Goal: Contribute content: Add original content to the website for others to see

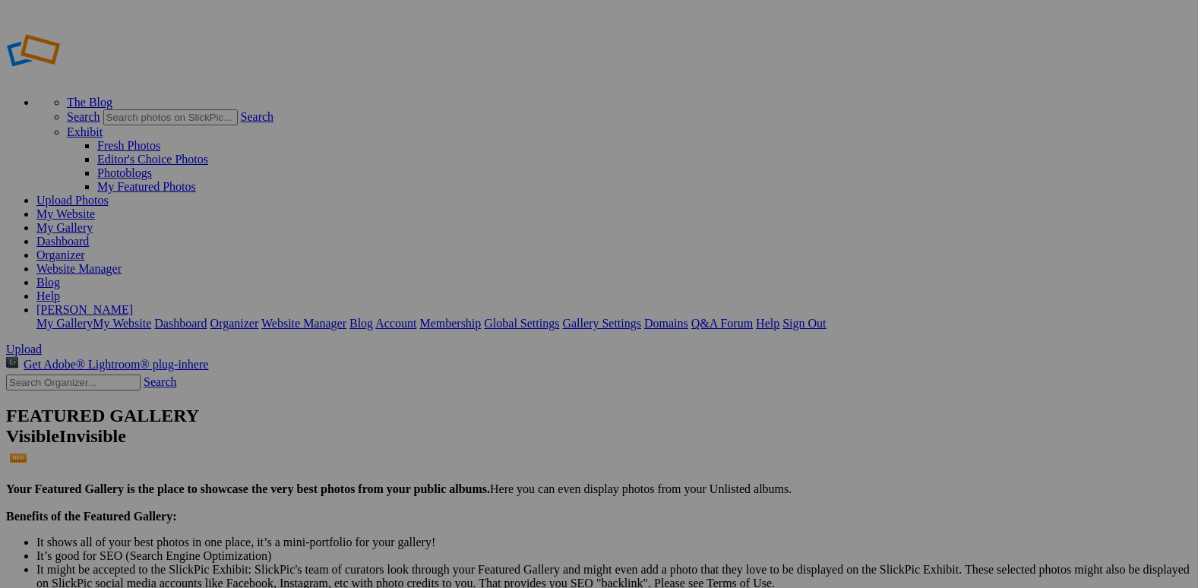
click at [85, 248] on link "Organizer" at bounding box center [60, 254] width 49 height 13
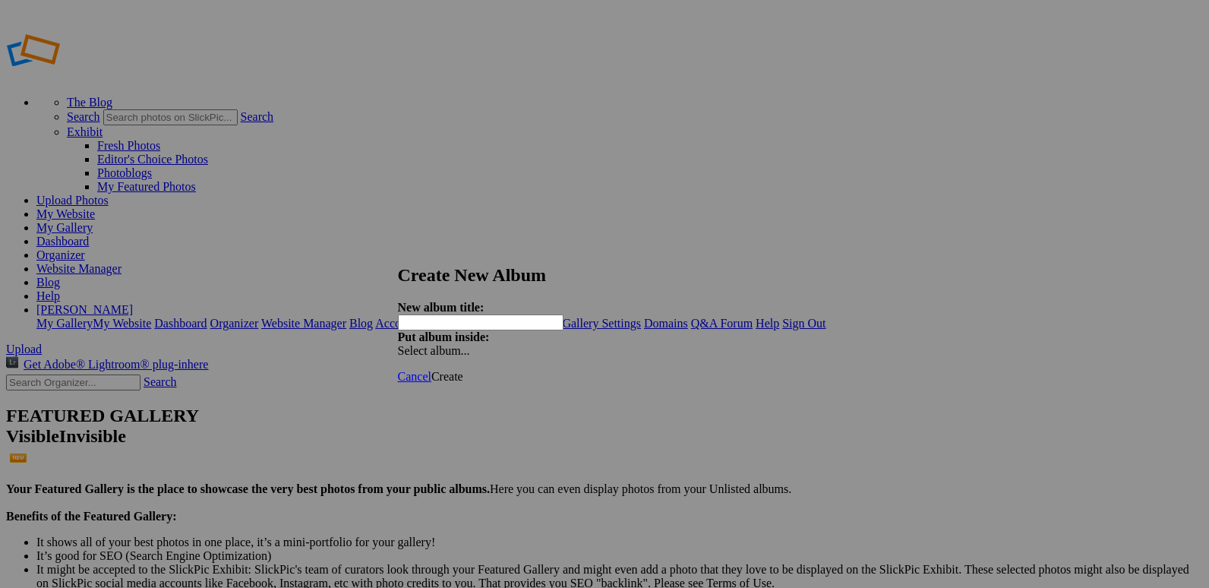
click at [504, 314] on input "text" at bounding box center [481, 322] width 166 height 16
type input "H"
type input "CHS Cross Country 2025"
click at [463, 370] on span "Create" at bounding box center [447, 376] width 32 height 13
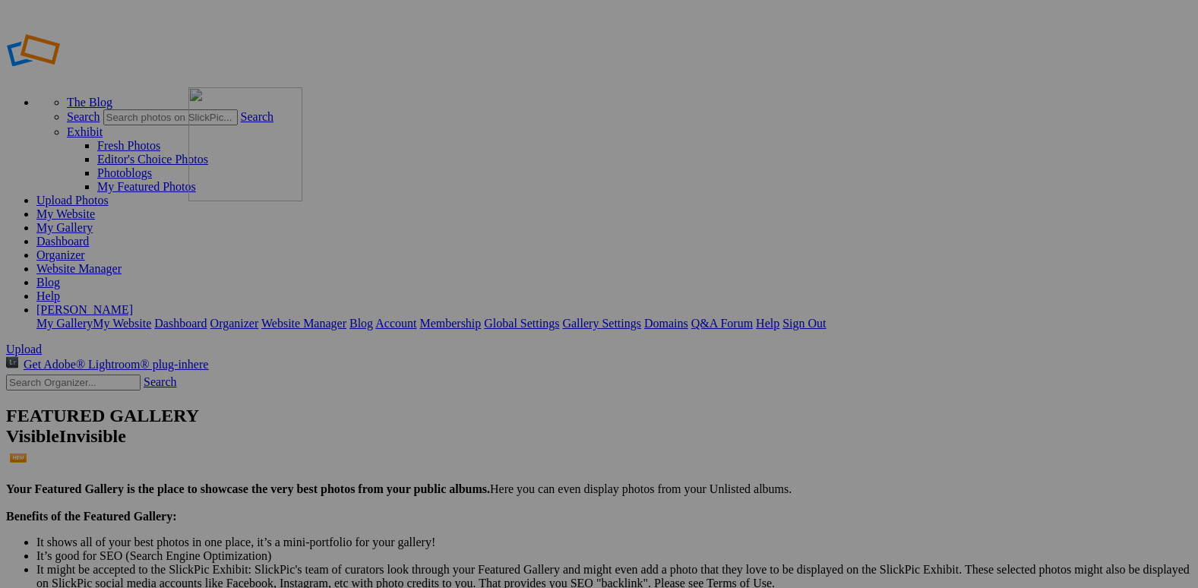
drag, startPoint x: 560, startPoint y: 214, endPoint x: 405, endPoint y: 193, distance: 156.4
drag, startPoint x: 685, startPoint y: 209, endPoint x: 490, endPoint y: 196, distance: 195.6
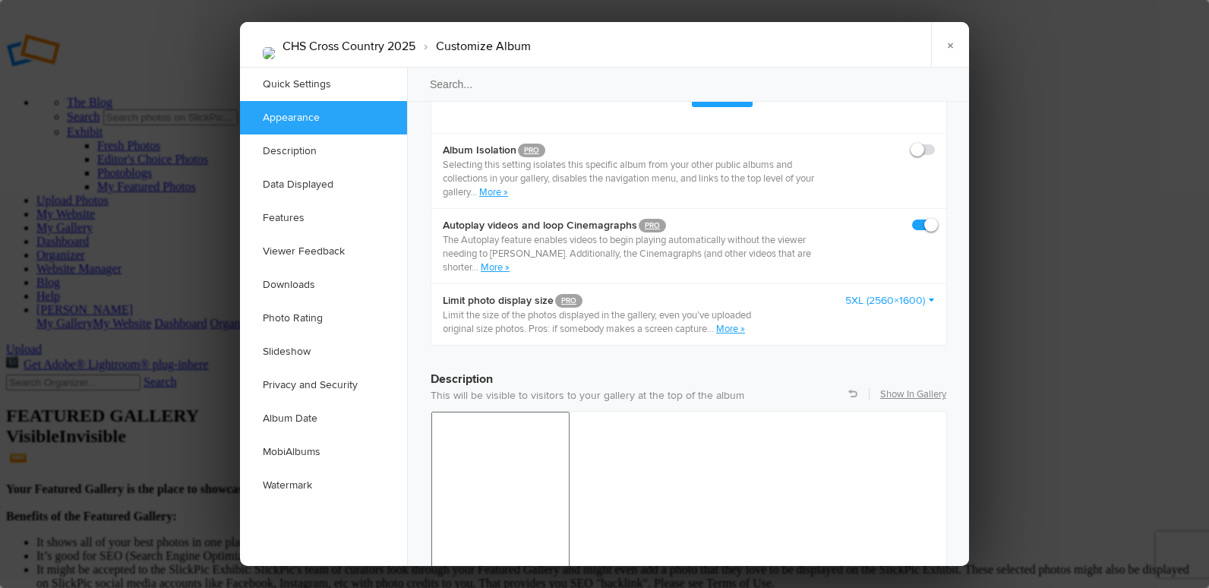
scroll to position [987, 0]
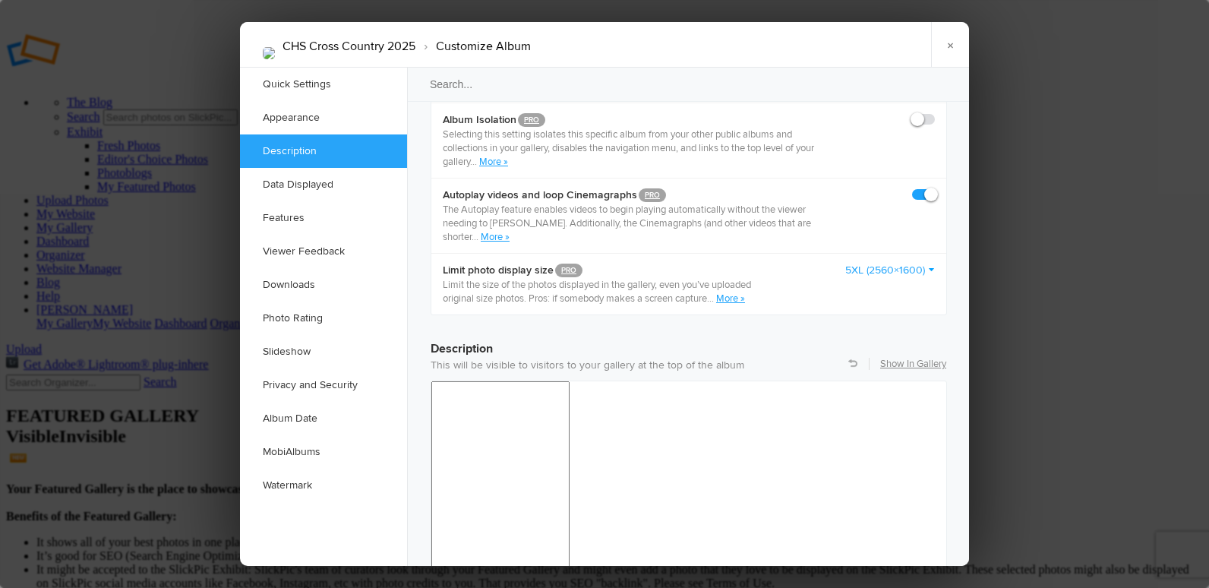
click at [867, 263] on link "5XL (2560×1600)" at bounding box center [890, 270] width 90 height 15
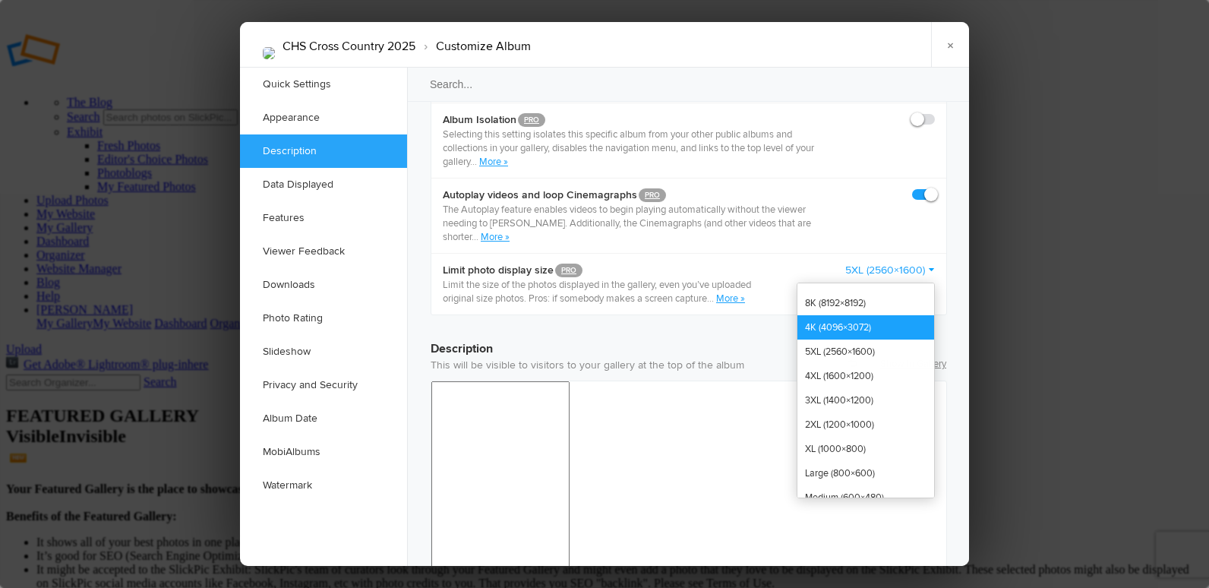
click at [872, 315] on link "4K (4096×3072)" at bounding box center [865, 327] width 137 height 24
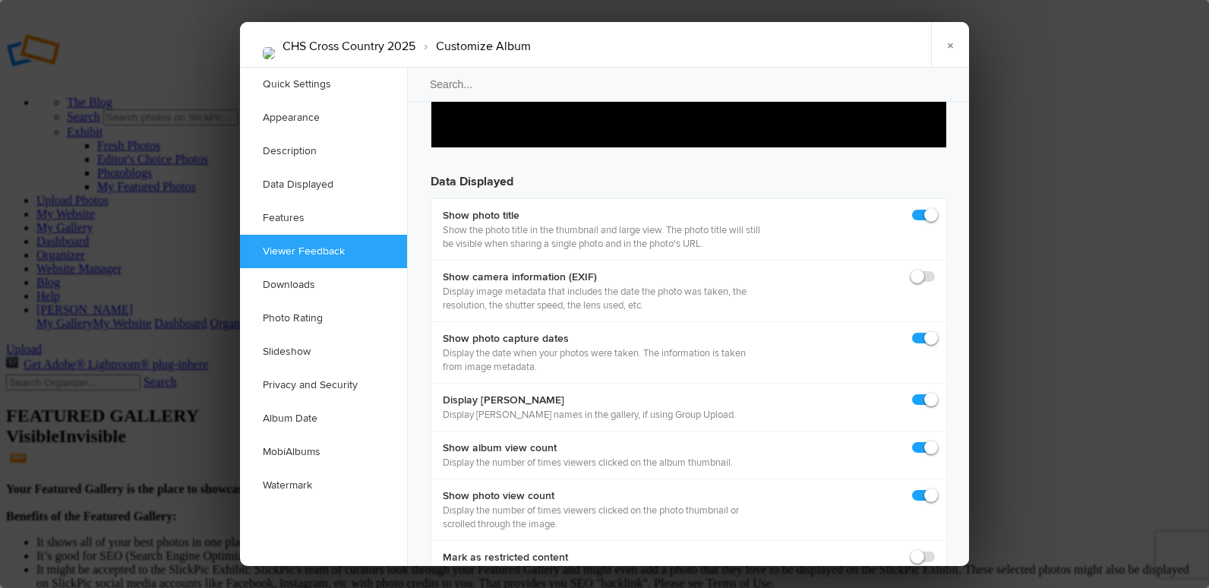
scroll to position [2126, 0]
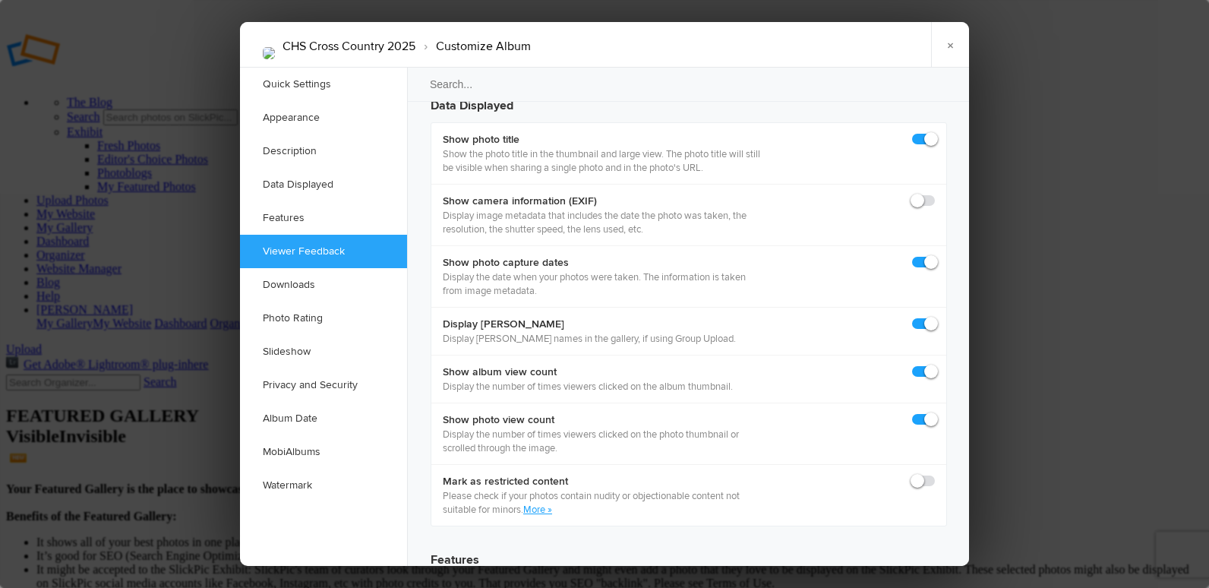
checkbox input "false"
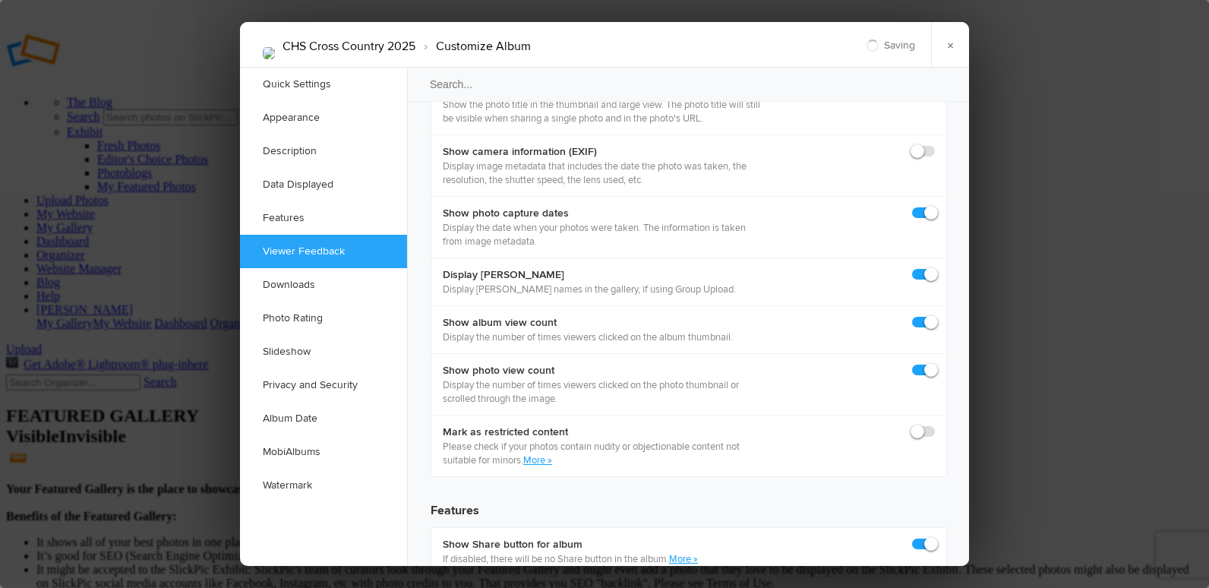
scroll to position [2202, 0]
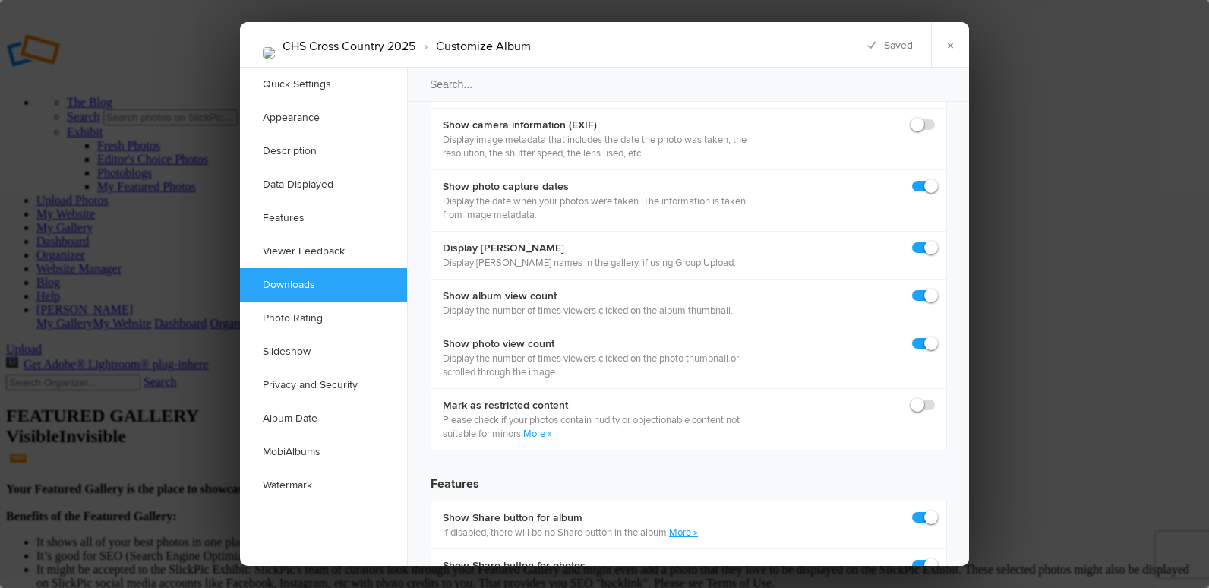
checkbox input "true"
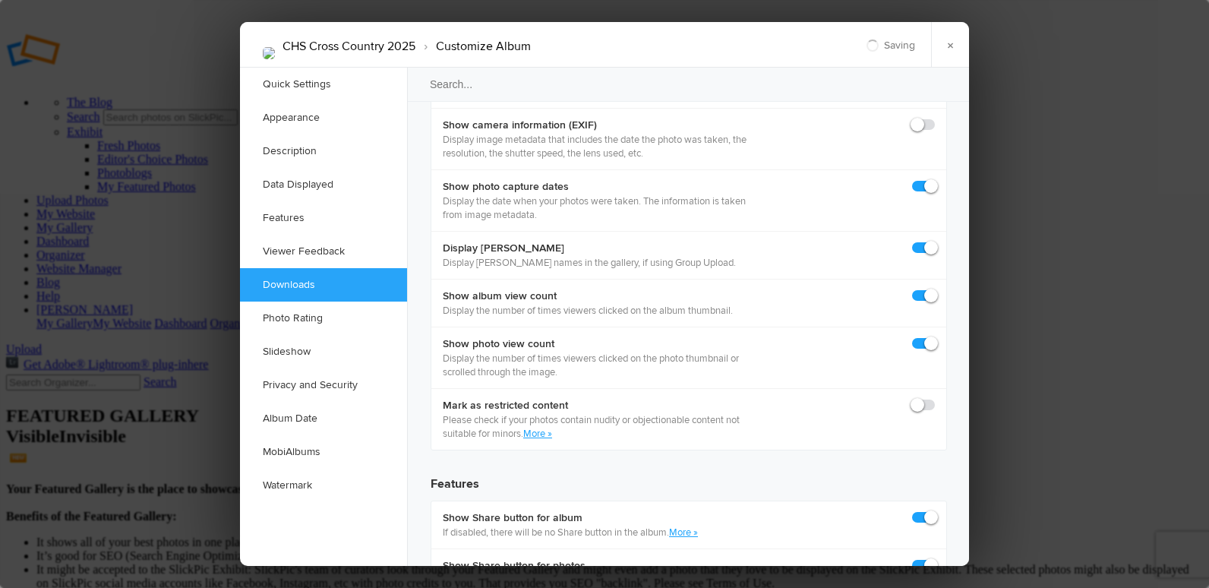
checkbox input "true"
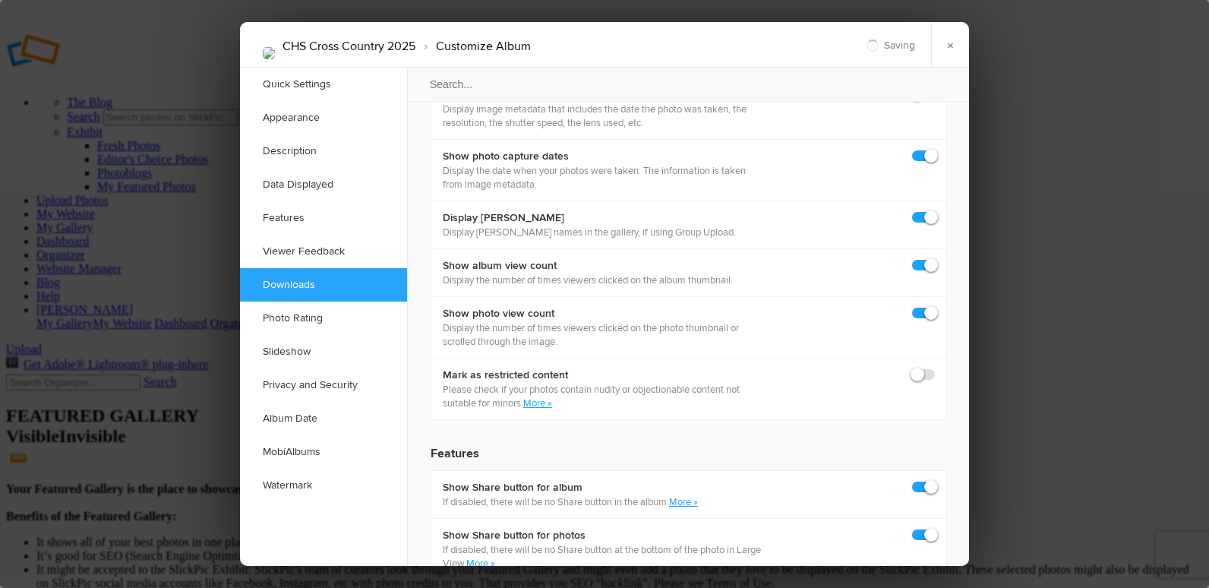
scroll to position [2278, 0]
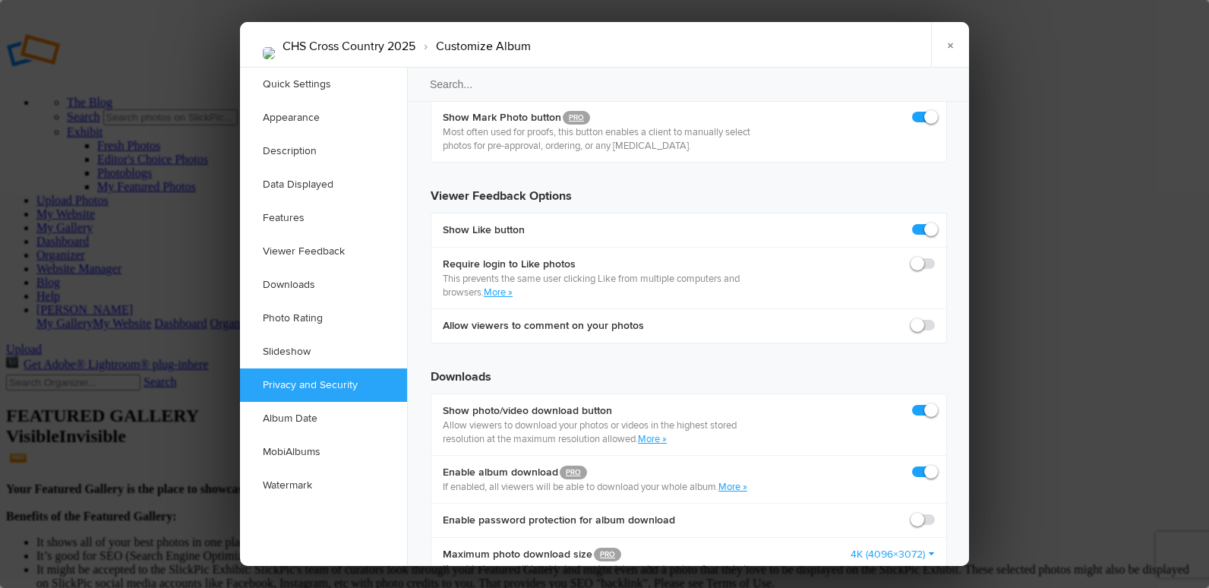
scroll to position [2810, 0]
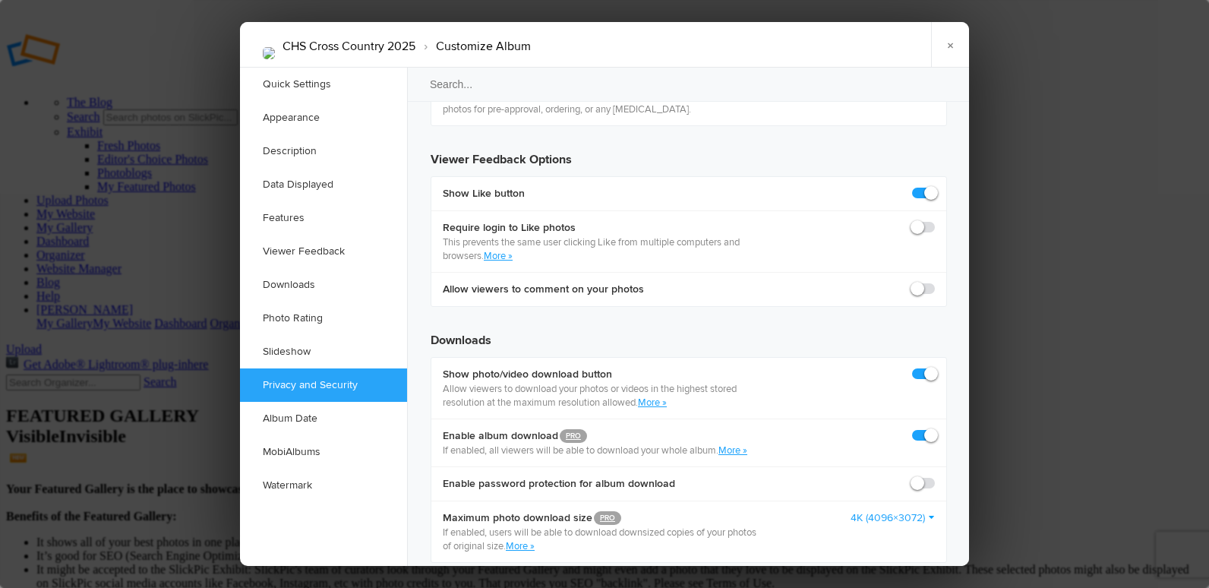
checkbox input "false"
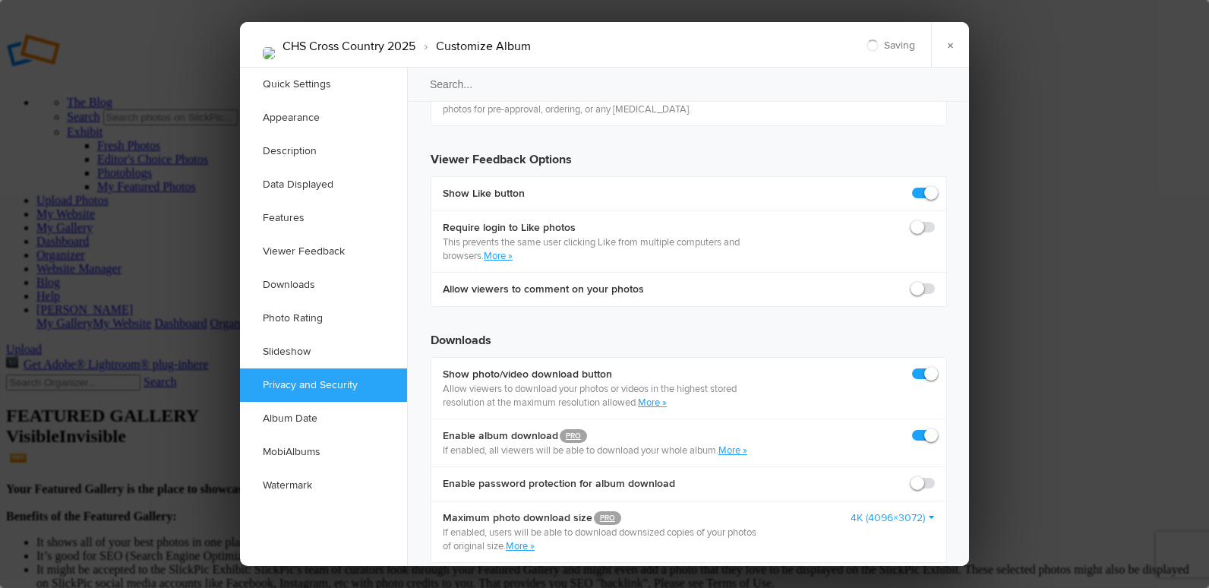
checkbox input "false"
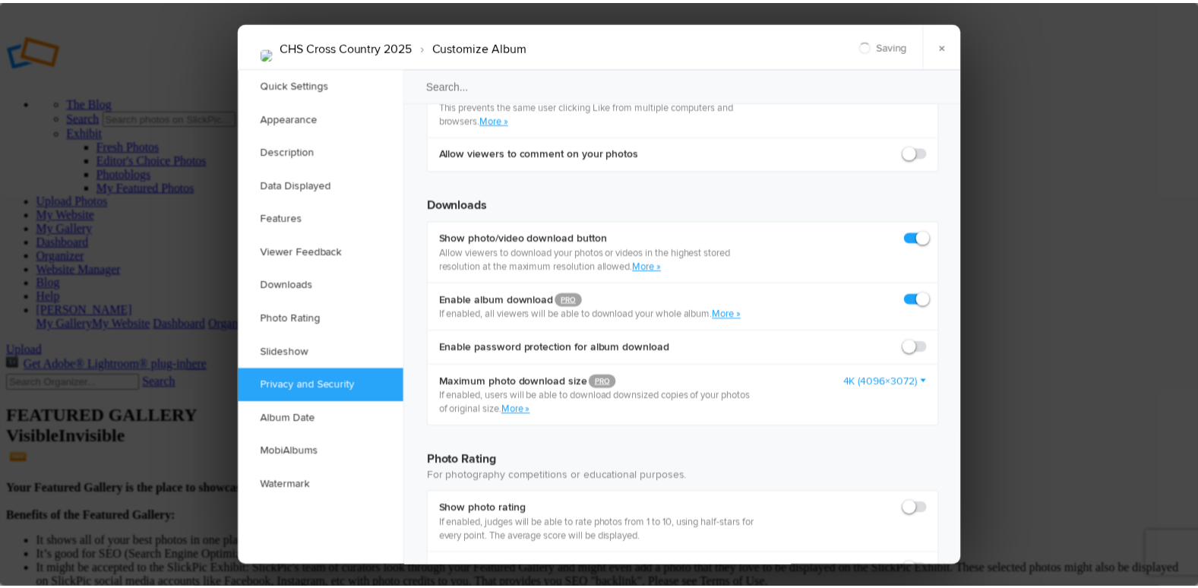
scroll to position [2962, 0]
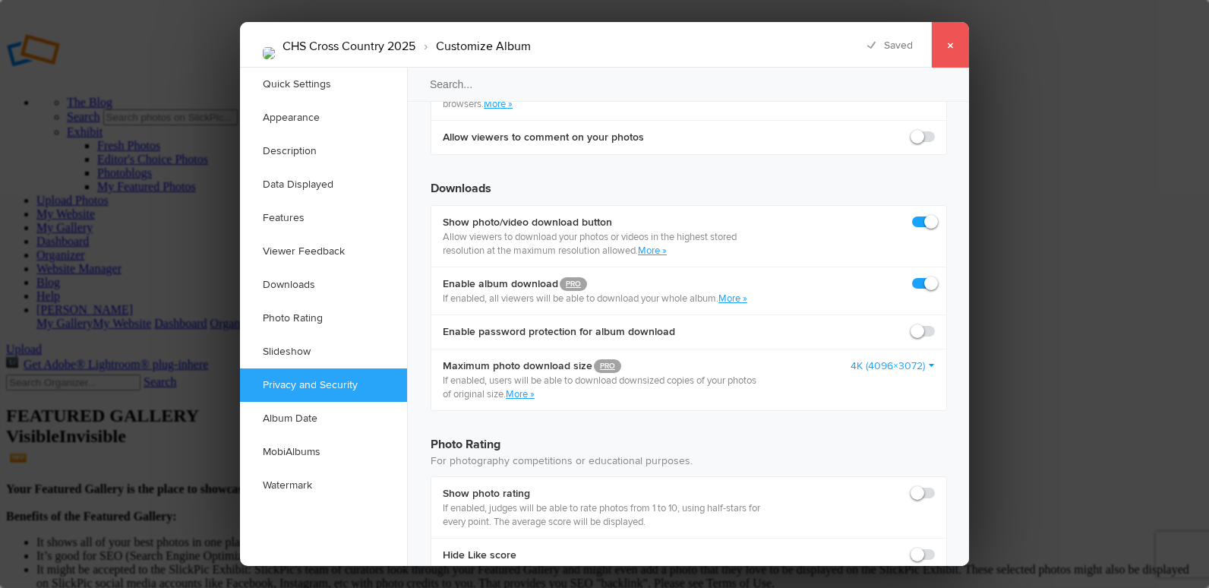
click at [948, 49] on link "×" at bounding box center [950, 45] width 38 height 46
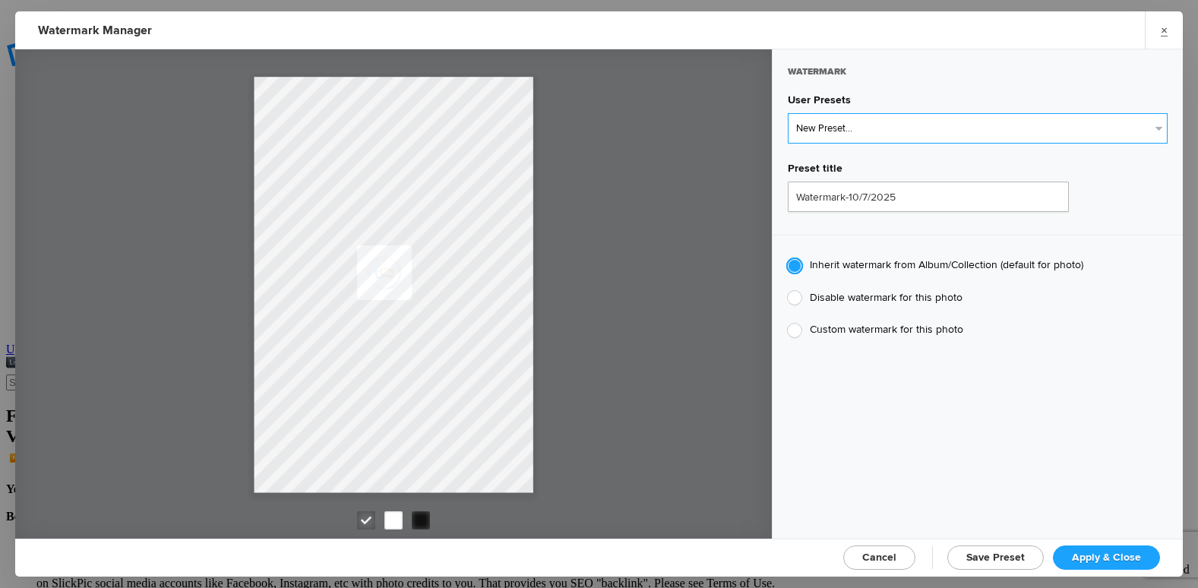
click at [914, 131] on select "New Preset... @etergen_sports lower @etergen_sports2 PRINT WATERMARK LOWER" at bounding box center [978, 128] width 380 height 30
select select "1: Object"
click at [788, 113] on select "New Preset... @etergen_sports lower @etergen_sports2 PRINT WATERMARK LOWER" at bounding box center [978, 128] width 380 height 30
type input "@etergen_sports lower"
radio input "false"
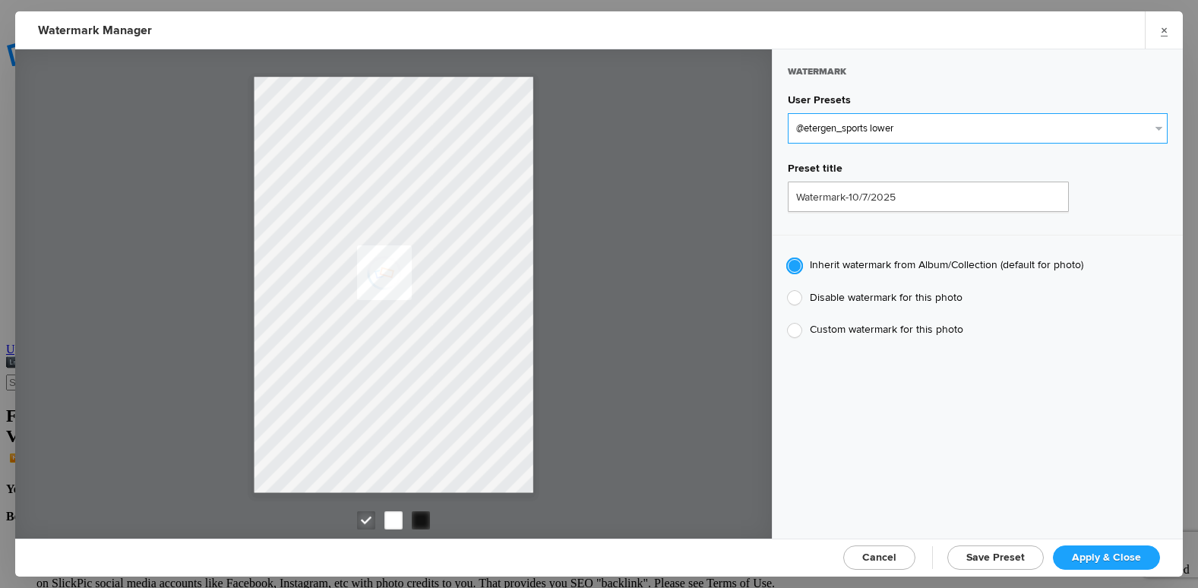
radio input "true"
type input "@etergen_sports"
type input "0.25"
type input "128"
radio input "true"
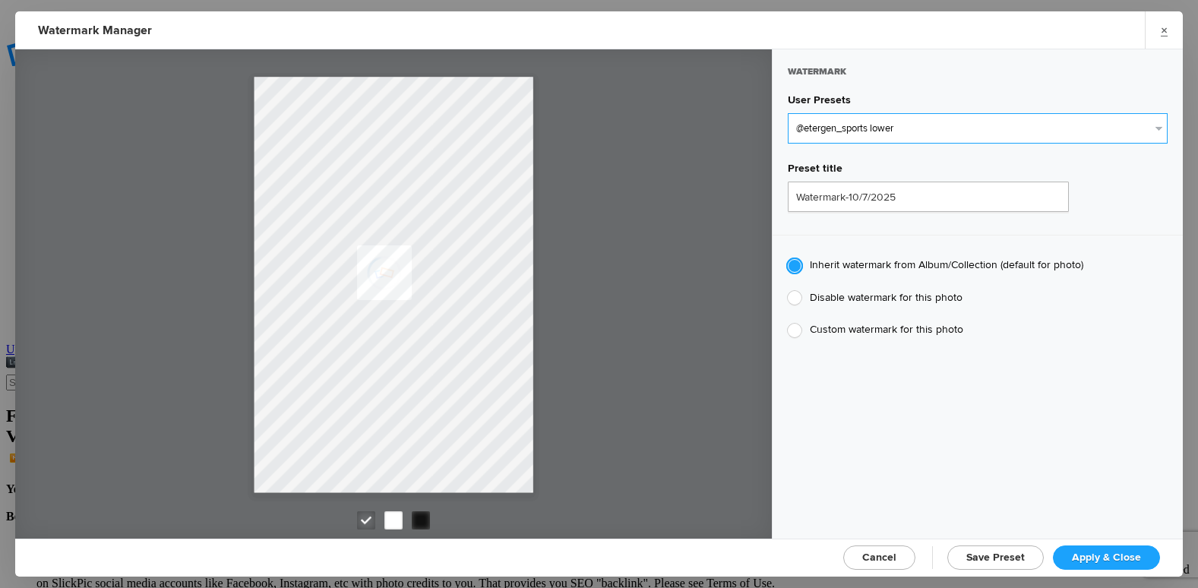
type input "0"
type input "15"
radio input "false"
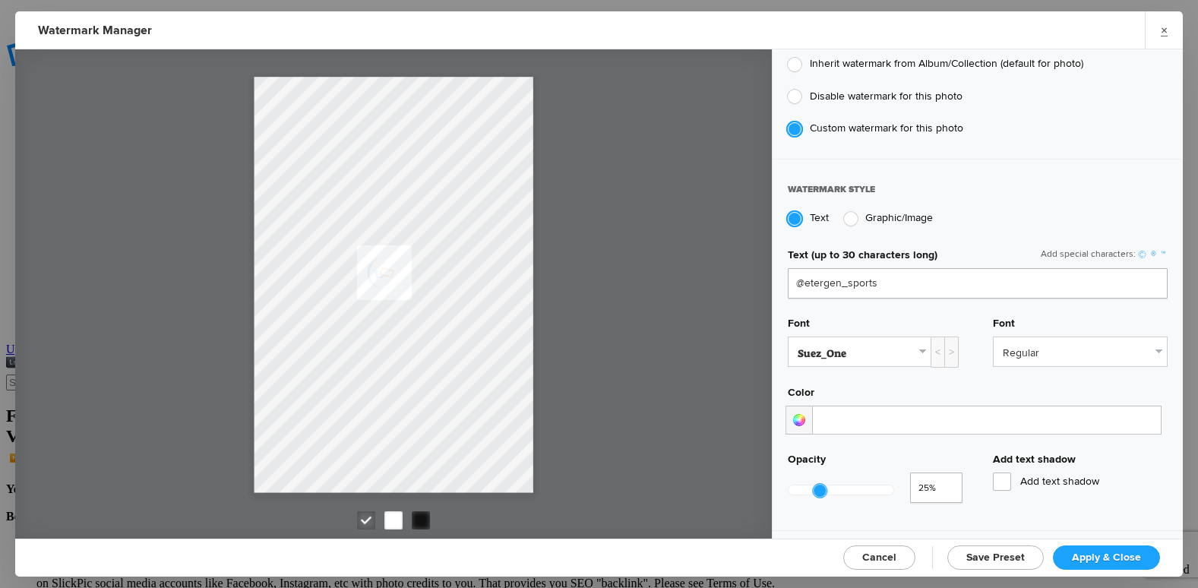
scroll to position [304, 0]
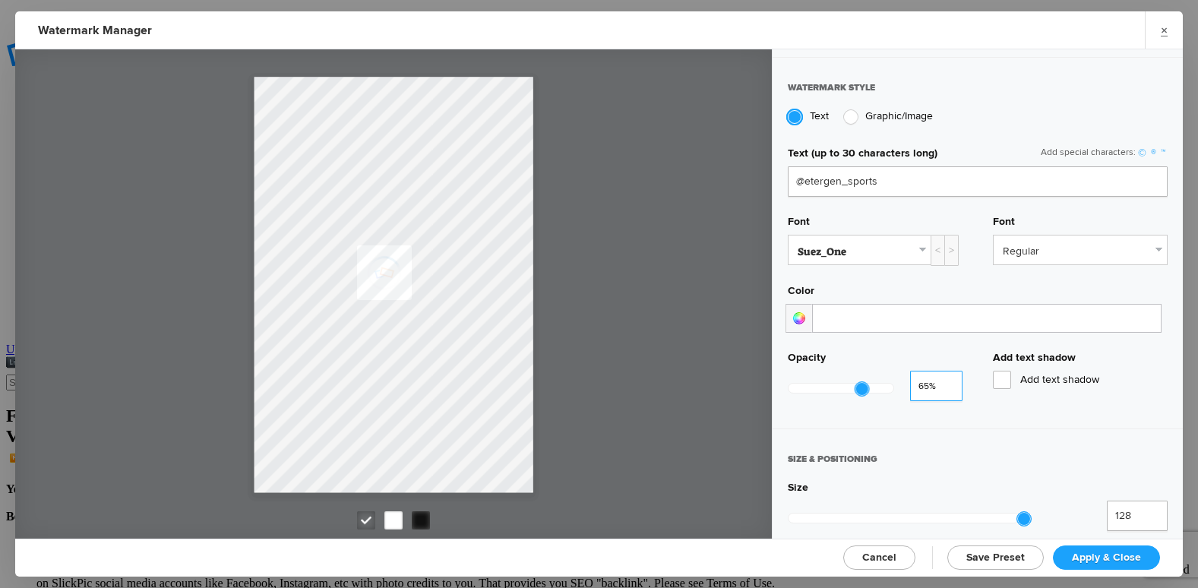
type input "0.66"
click at [941, 377] on input "0.66" at bounding box center [936, 386] width 52 height 30
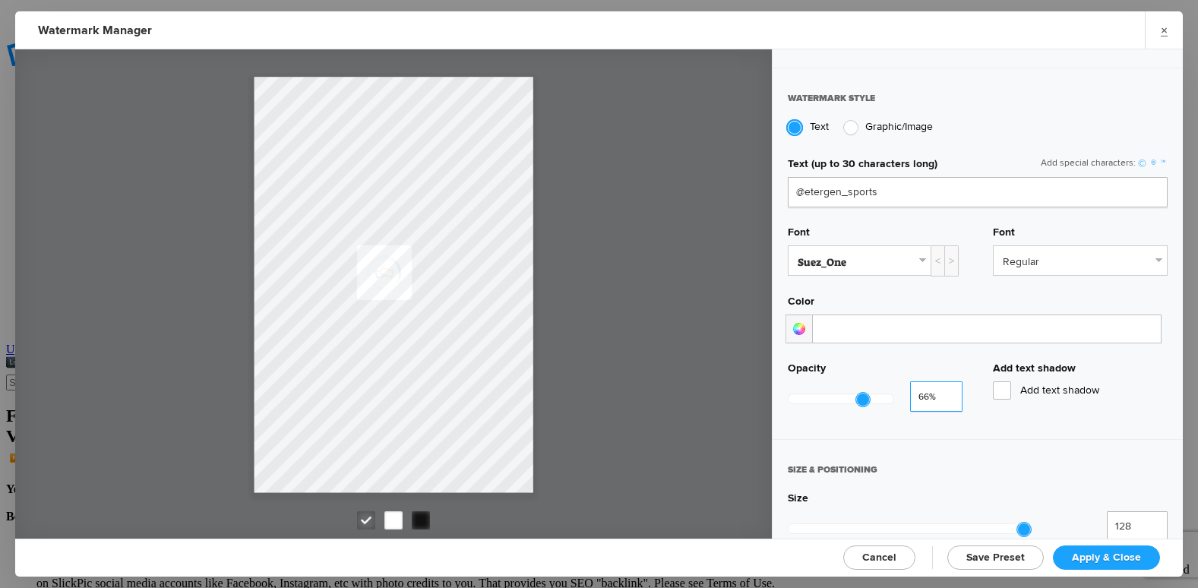
scroll to position [456, 0]
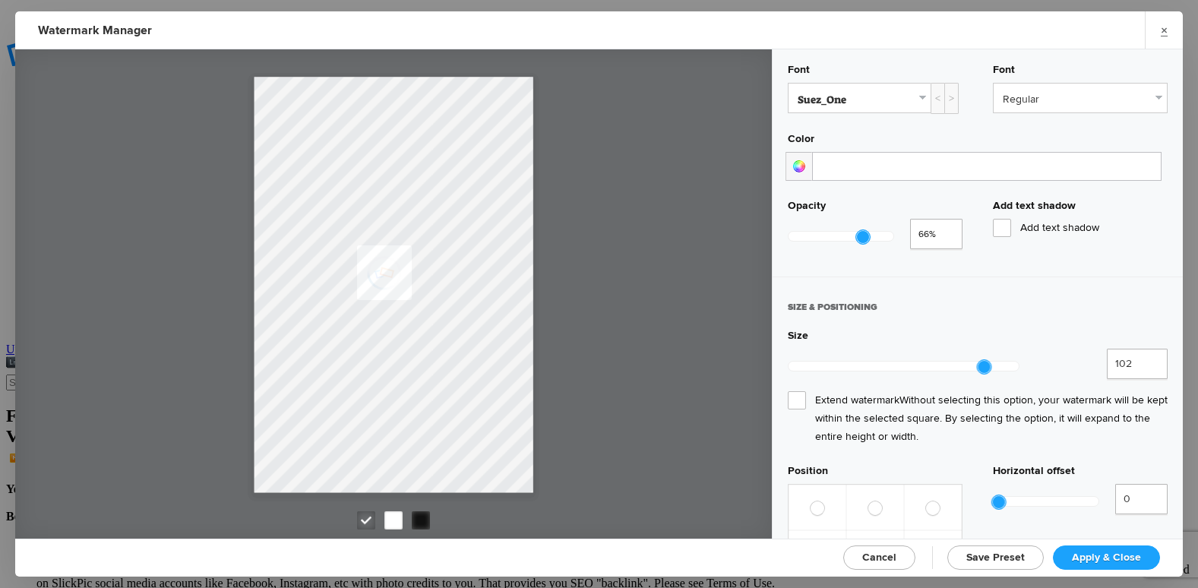
drag, startPoint x: 1017, startPoint y: 355, endPoint x: 973, endPoint y: 361, distance: 44.6
click at [973, 361] on div at bounding box center [904, 366] width 232 height 35
type input "89"
drag, startPoint x: 960, startPoint y: 360, endPoint x: 945, endPoint y: 364, distance: 15.7
click at [945, 364] on div at bounding box center [904, 366] width 232 height 35
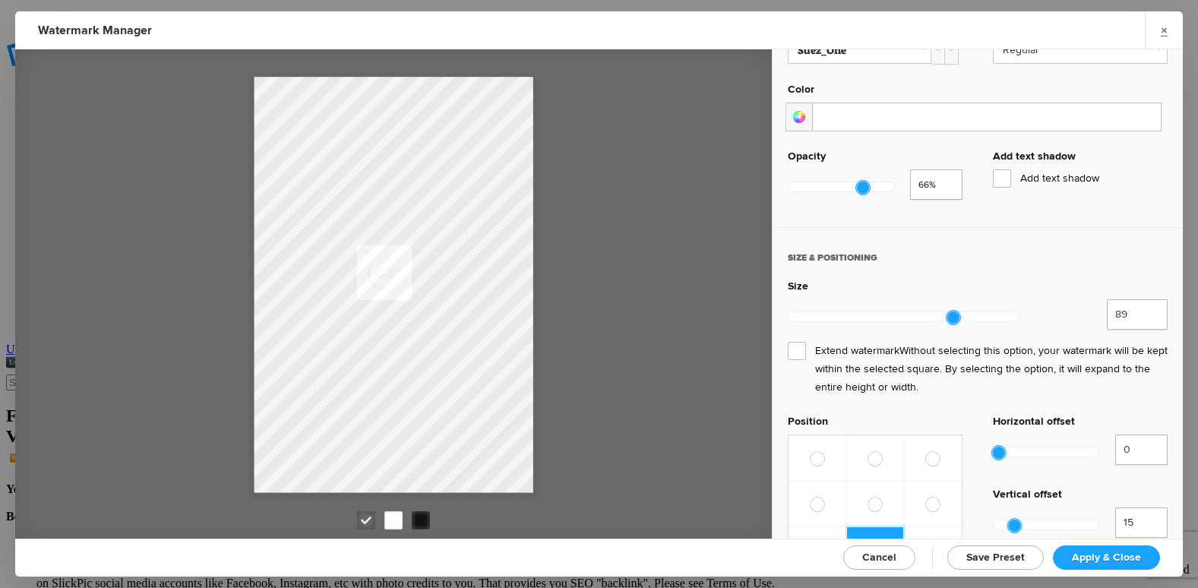
scroll to position [532, 0]
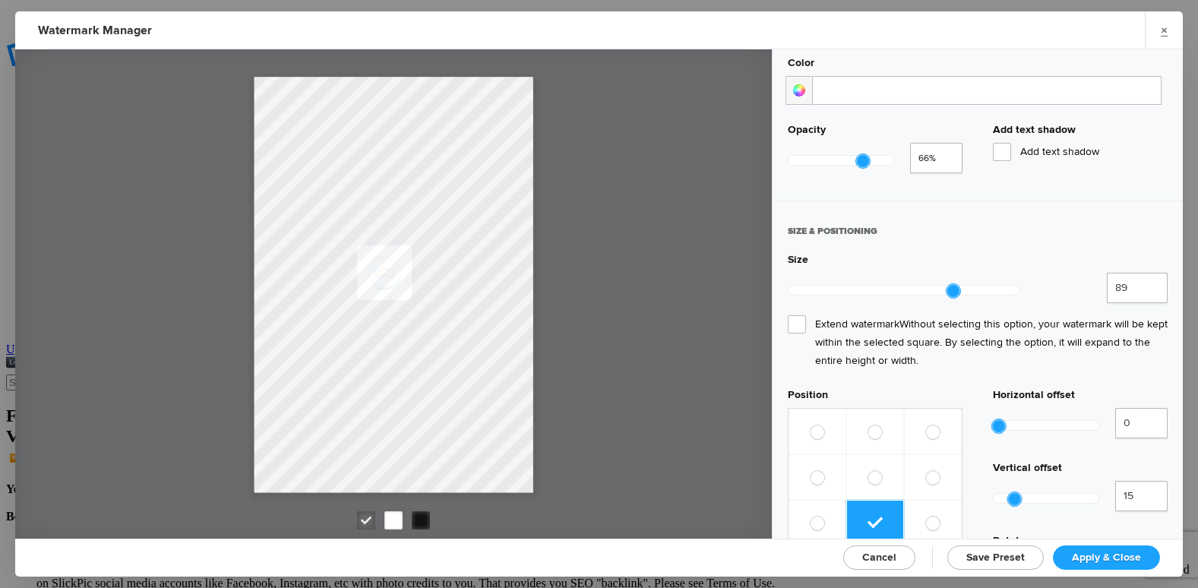
click at [926, 516] on span at bounding box center [933, 523] width 14 height 14
click at [925, 516] on input "radio" at bounding box center [925, 516] width 1 height 1
radio input "true"
drag, startPoint x: 1007, startPoint y: 443, endPoint x: 990, endPoint y: 449, distance: 17.8
click at [993, 481] on div at bounding box center [1046, 498] width 106 height 35
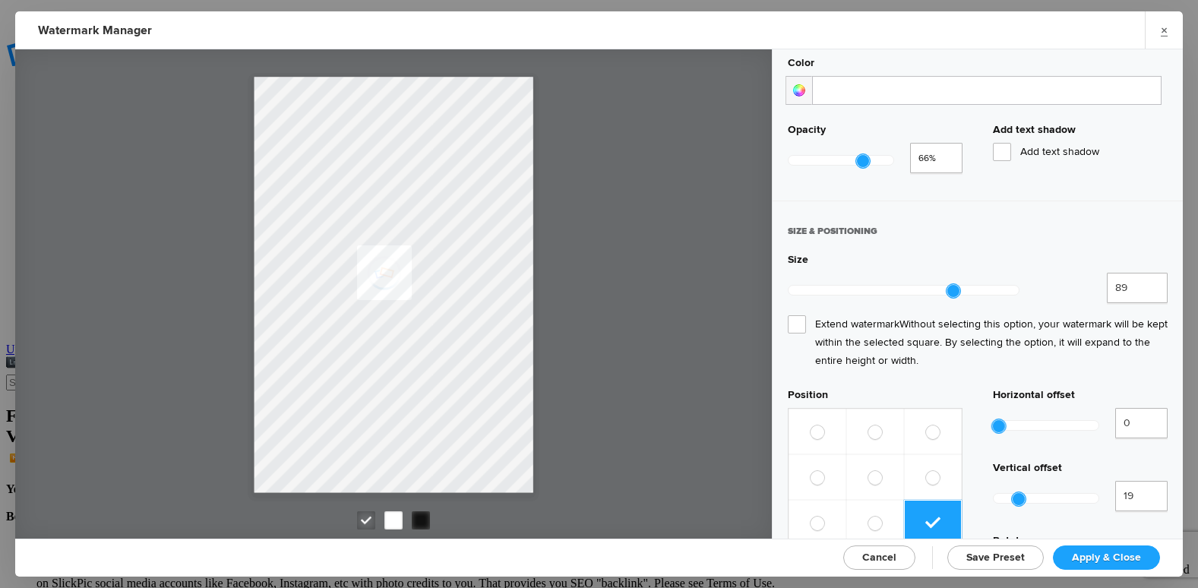
type input "20"
drag, startPoint x: 993, startPoint y: 439, endPoint x: 1014, endPoint y: 443, distance: 20.9
click at [1014, 492] on div at bounding box center [1020, 499] width 14 height 14
type input "21"
drag, startPoint x: 993, startPoint y: 372, endPoint x: 1014, endPoint y: 379, distance: 22.3
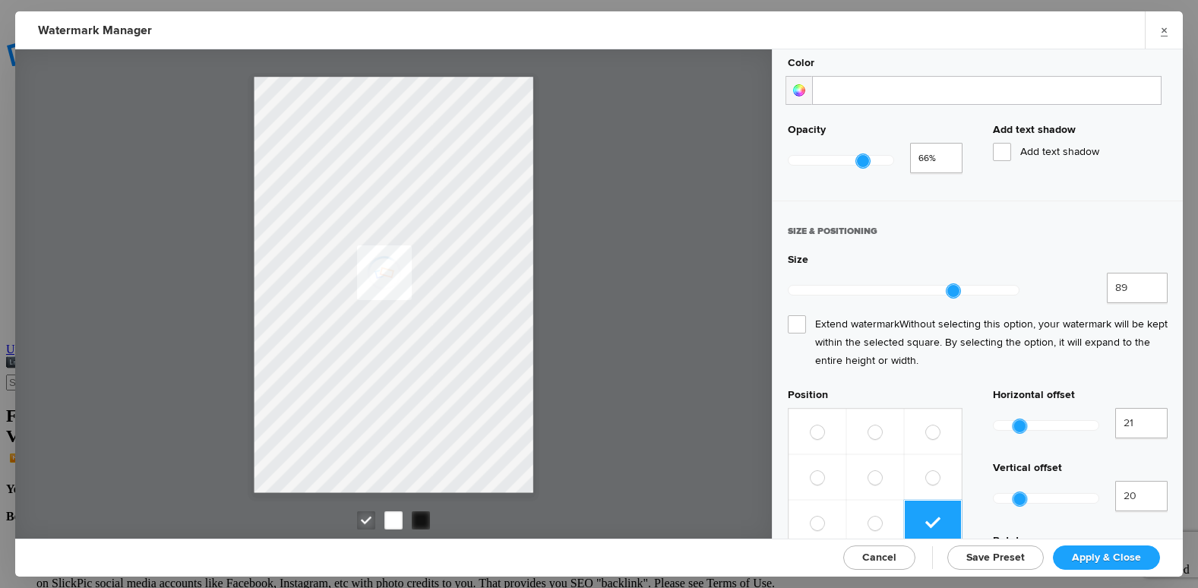
click at [1014, 418] on div at bounding box center [1019, 425] width 15 height 15
type input "0.75"
click at [942, 150] on input "0.75" at bounding box center [936, 158] width 52 height 30
click at [1087, 561] on span "Apply & Close" at bounding box center [1106, 557] width 69 height 13
